Goal: Transaction & Acquisition: Subscribe to service/newsletter

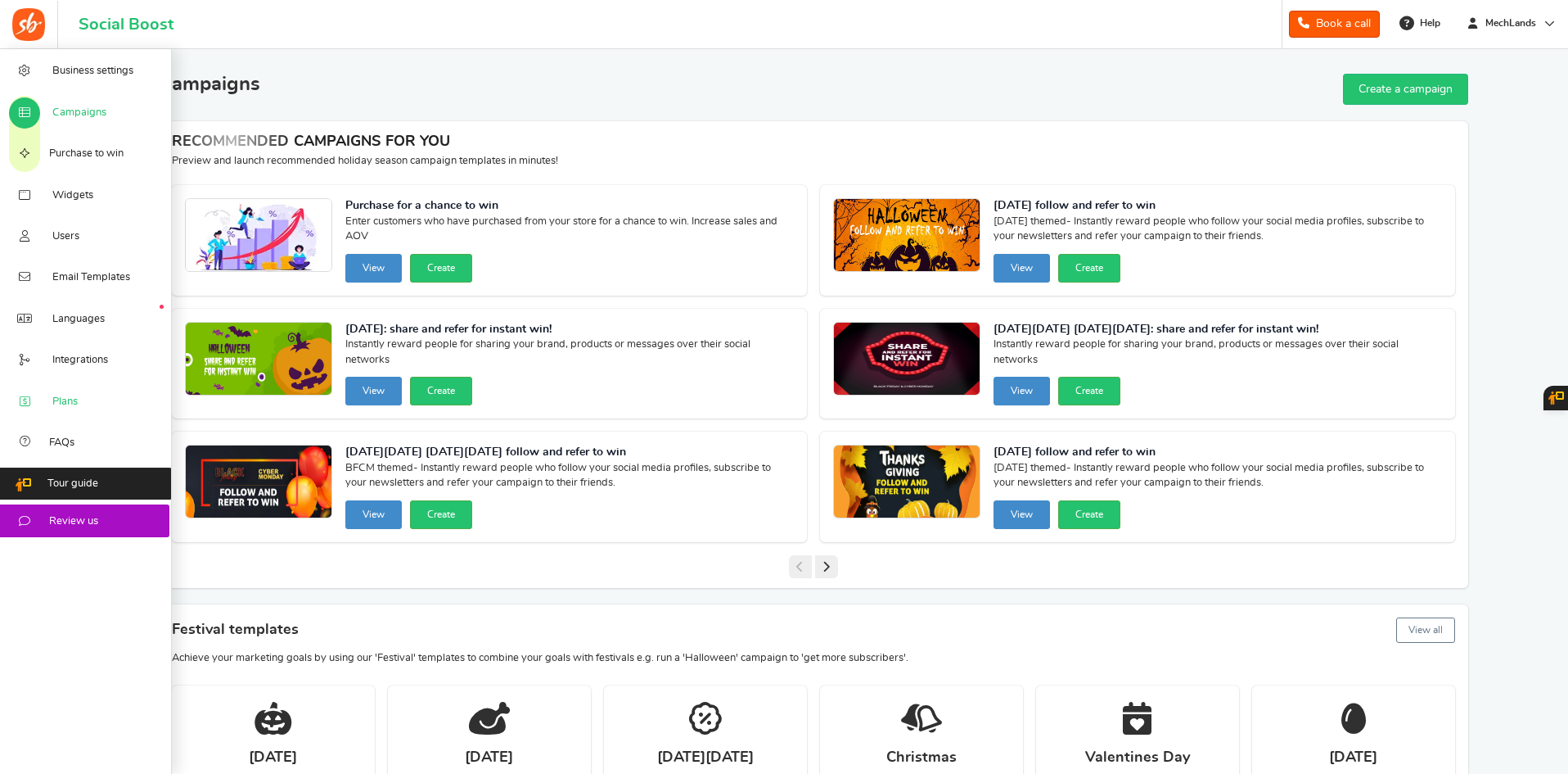
click at [82, 405] on link "Plans" at bounding box center [86, 400] width 172 height 41
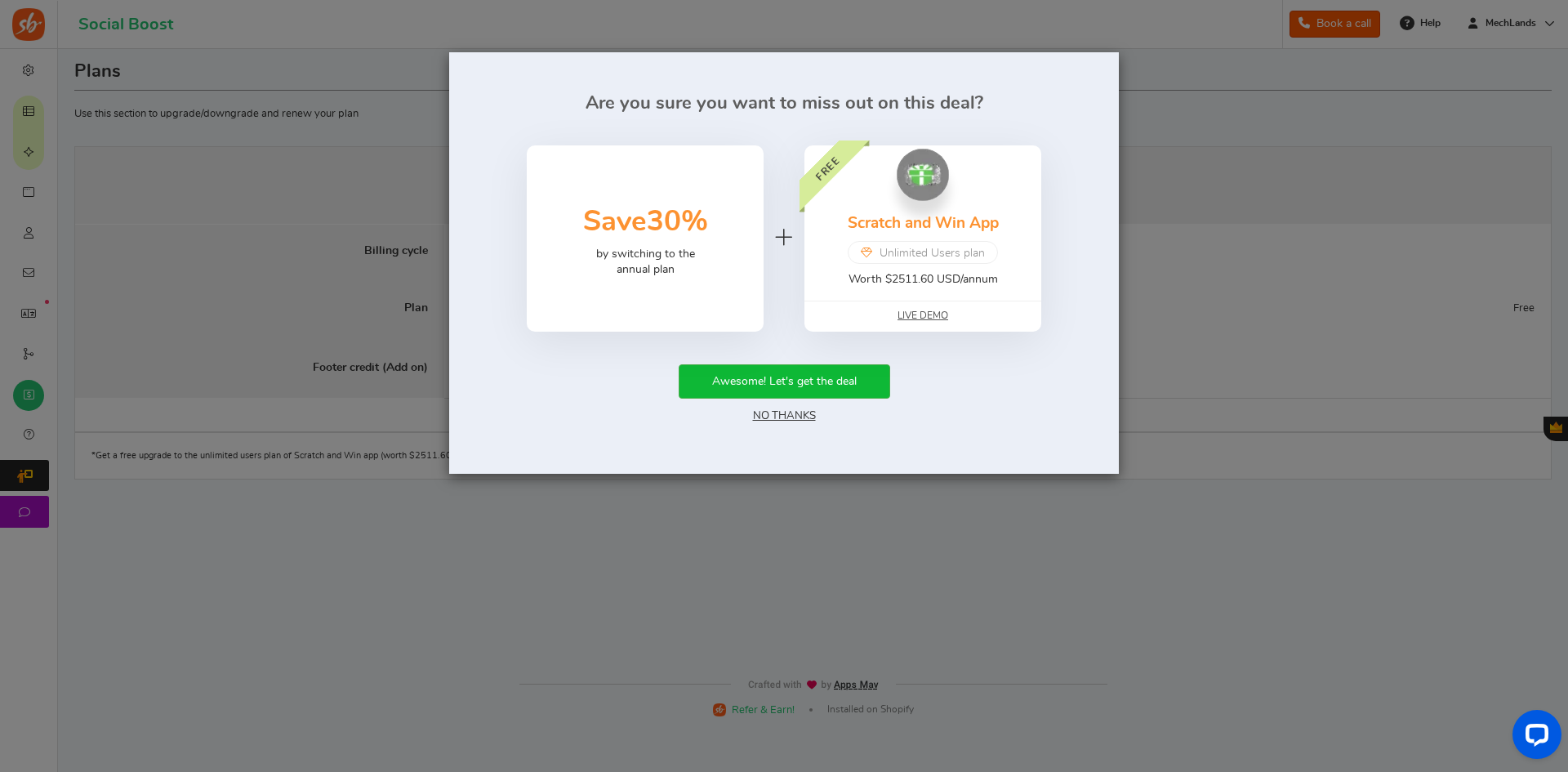
click at [777, 421] on link "No Thanks" at bounding box center [784, 415] width 63 height 11
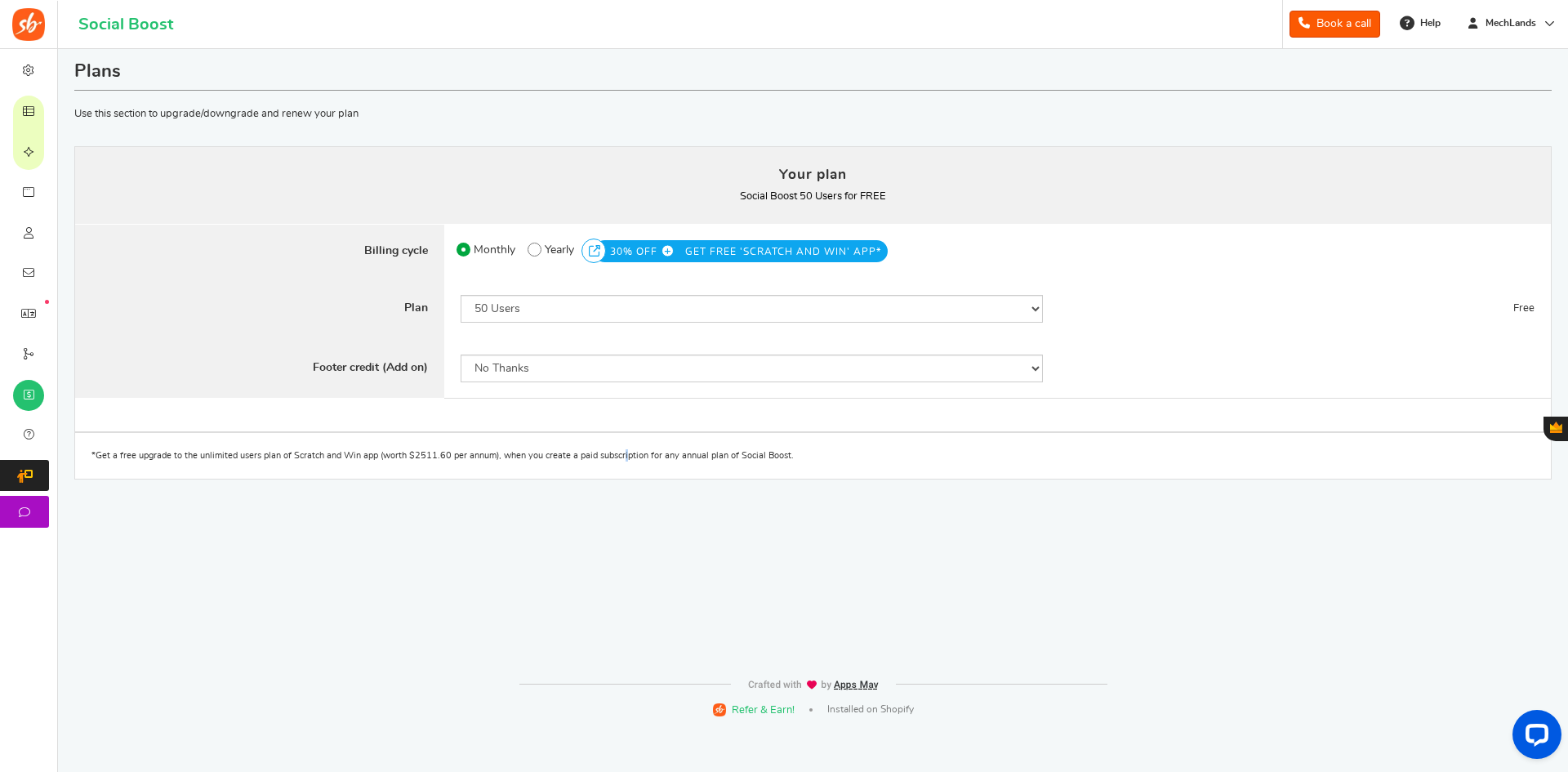
click at [572, 587] on div "Plans Your plan - Social Boost 50 Users : FREE Coupon [[]] Use this section to …" at bounding box center [813, 359] width 1486 height 620
click at [688, 619] on div "Plans Your plan - Social Boost 50 Users : FREE Coupon [[]] Use this section to …" at bounding box center [813, 359] width 1486 height 620
click at [666, 610] on div "Plans Your plan - Social Boost 50 Users : FREE Coupon [[]] Use this section to …" at bounding box center [813, 359] width 1486 height 620
click at [524, 304] on select "50 Users 500 Users 2000 Users 5000 Users 10000 Users 15000 Users 25000 Users En…" at bounding box center [751, 309] width 582 height 28
click at [313, 653] on div "Plans Your plan - Social Boost 50 Users : FREE Coupon [[]] Use this section to …" at bounding box center [813, 359] width 1486 height 620
